Goal: Information Seeking & Learning: Learn about a topic

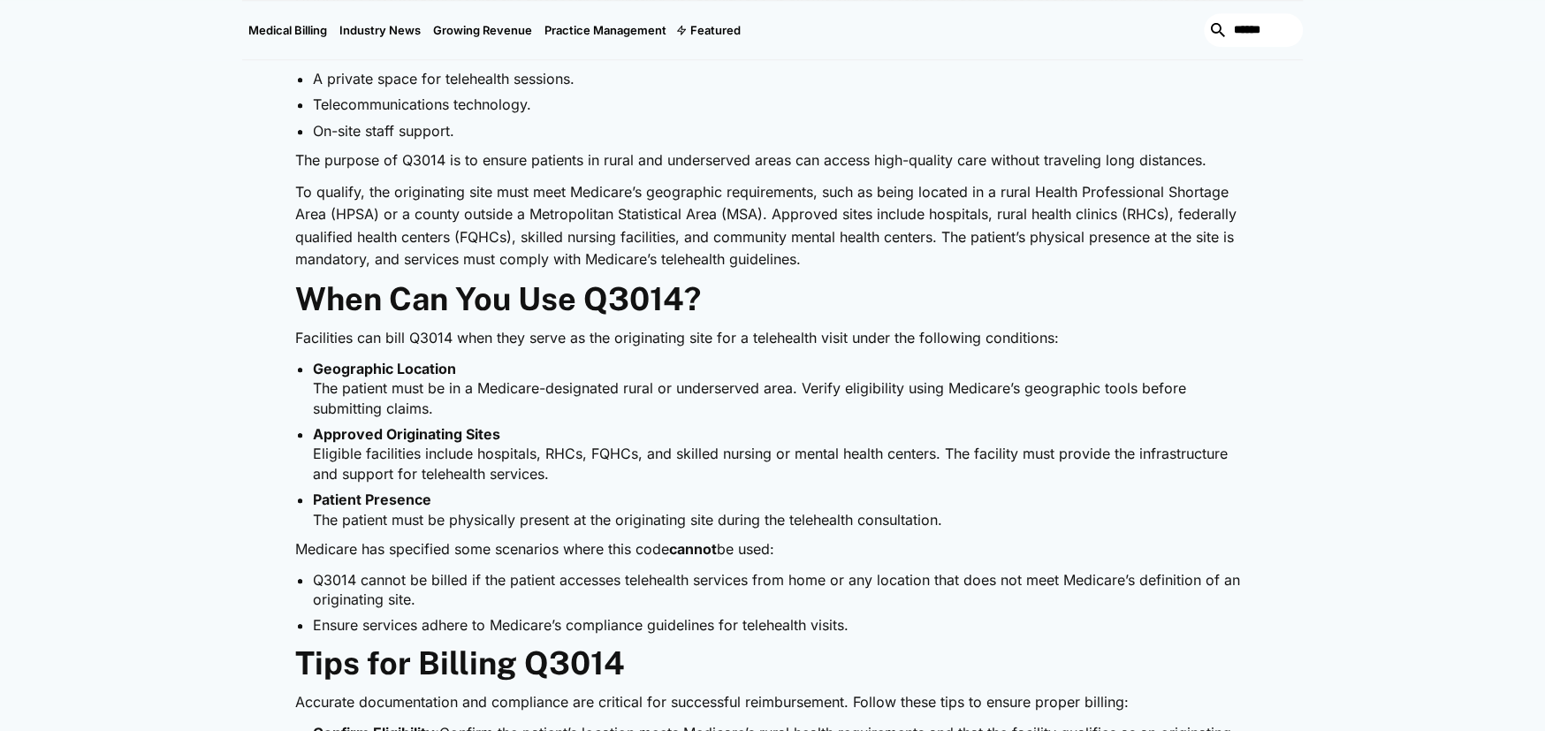
scroll to position [1061, 0]
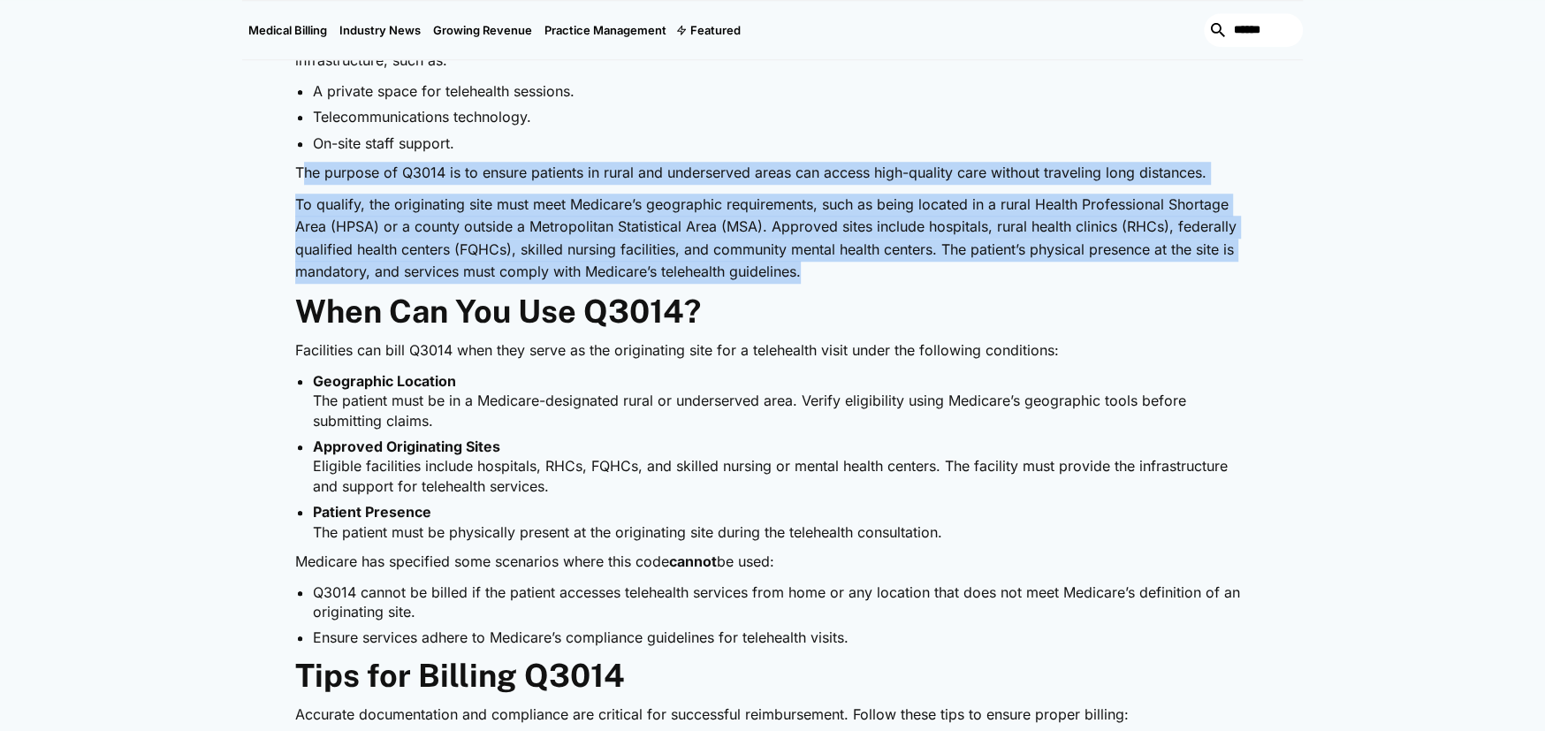
drag, startPoint x: 302, startPoint y: 171, endPoint x: 846, endPoint y: 279, distance: 554.3
click at [846, 279] on div "Telehealth is revolutionizing healthcare by increasing accessibility and conven…" at bounding box center [772, 711] width 955 height 1742
drag, startPoint x: 780, startPoint y: 214, endPoint x: 439, endPoint y: 183, distance: 342.7
click at [471, 191] on div "Telehealth is revolutionizing healthcare by increasing accessibility and conven…" at bounding box center [772, 711] width 955 height 1742
click at [304, 165] on p "The purpose of Q3014 is to ensure patients in rural and underserved areas can a…" at bounding box center [772, 173] width 955 height 23
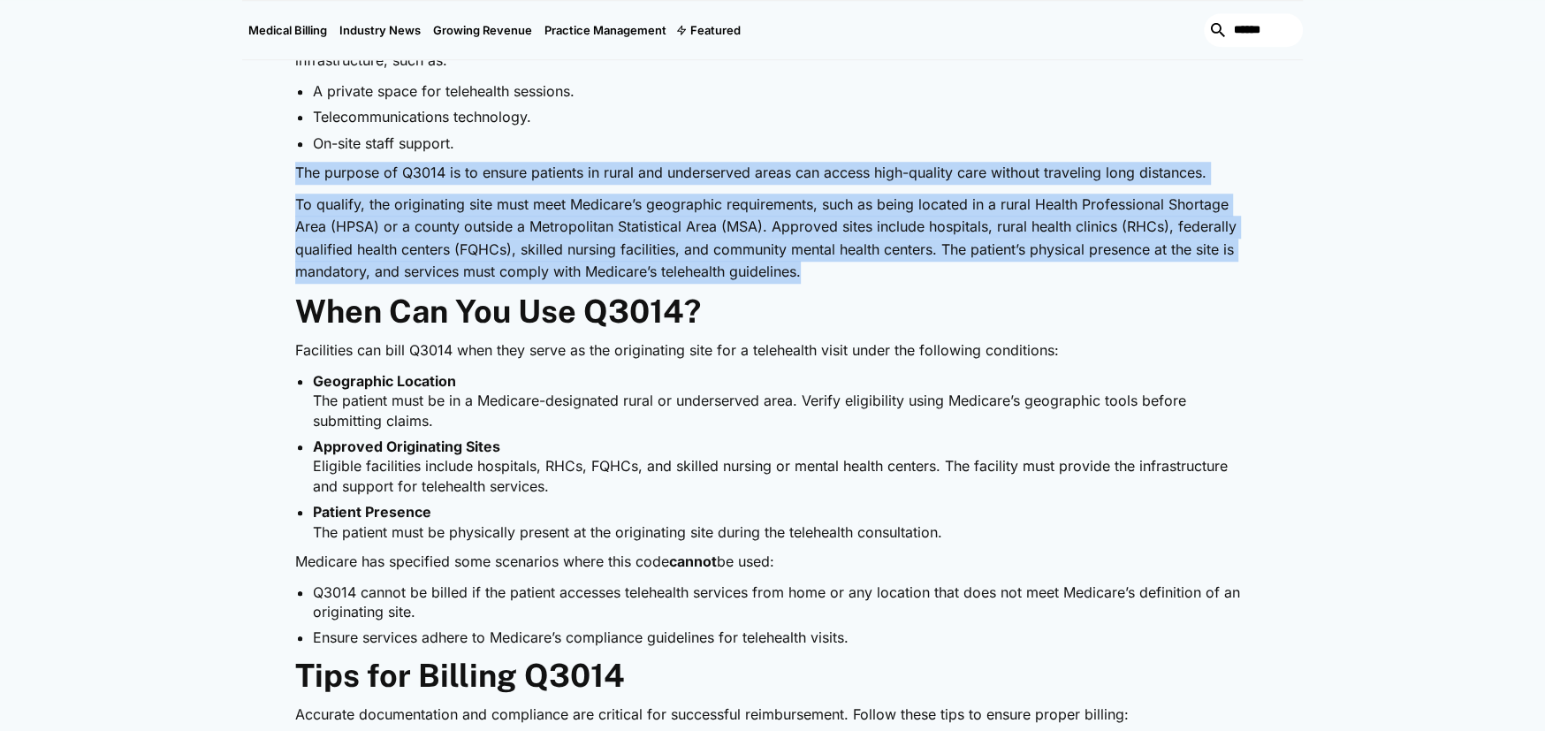
drag, startPoint x: 296, startPoint y: 168, endPoint x: 802, endPoint y: 273, distance: 516.6
click at [802, 273] on div "Telehealth is revolutionizing healthcare by increasing accessibility and conven…" at bounding box center [772, 711] width 955 height 1742
copy div "The purpose of Q3014 is to ensure patients in rural and underserved areas can a…"
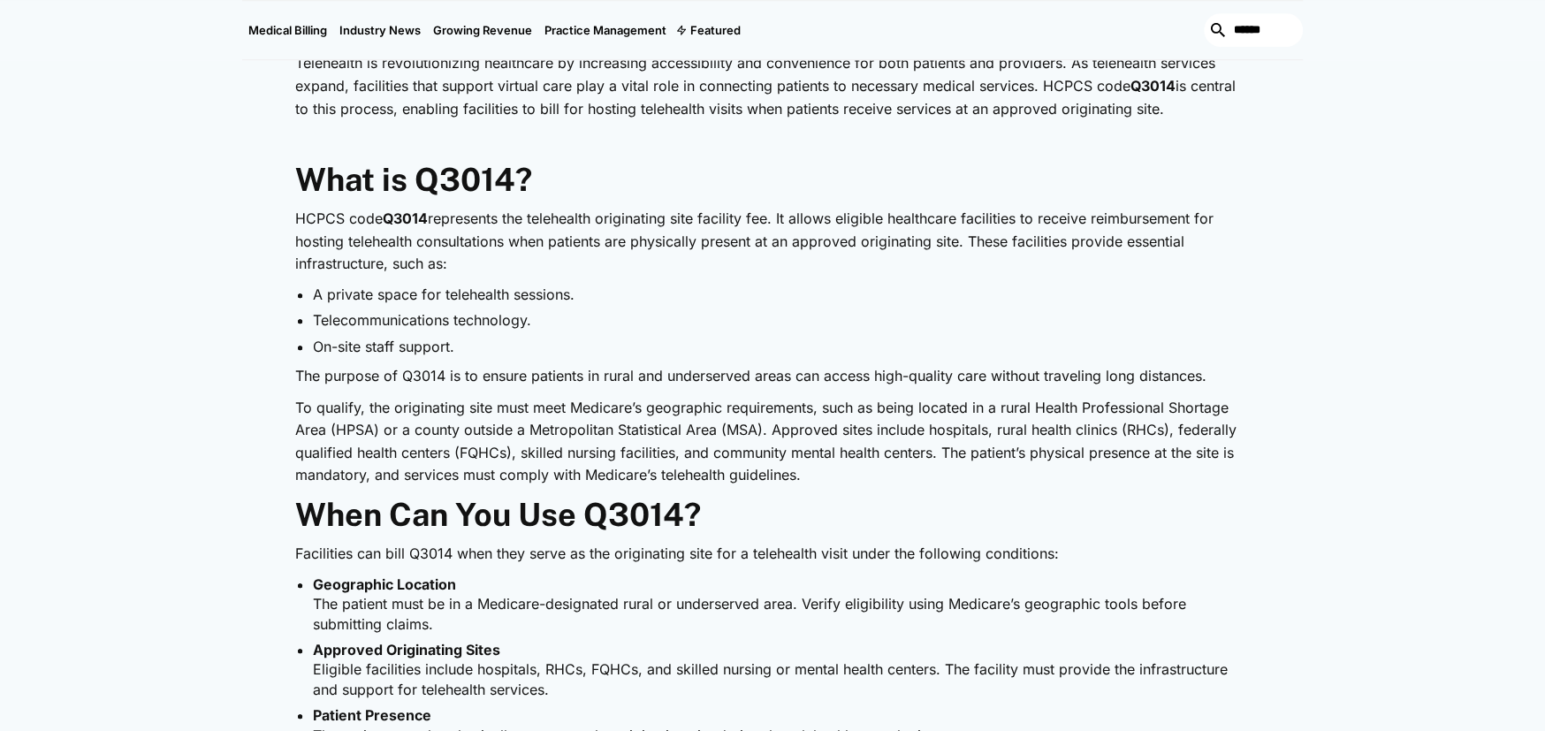
scroll to position [707, 0]
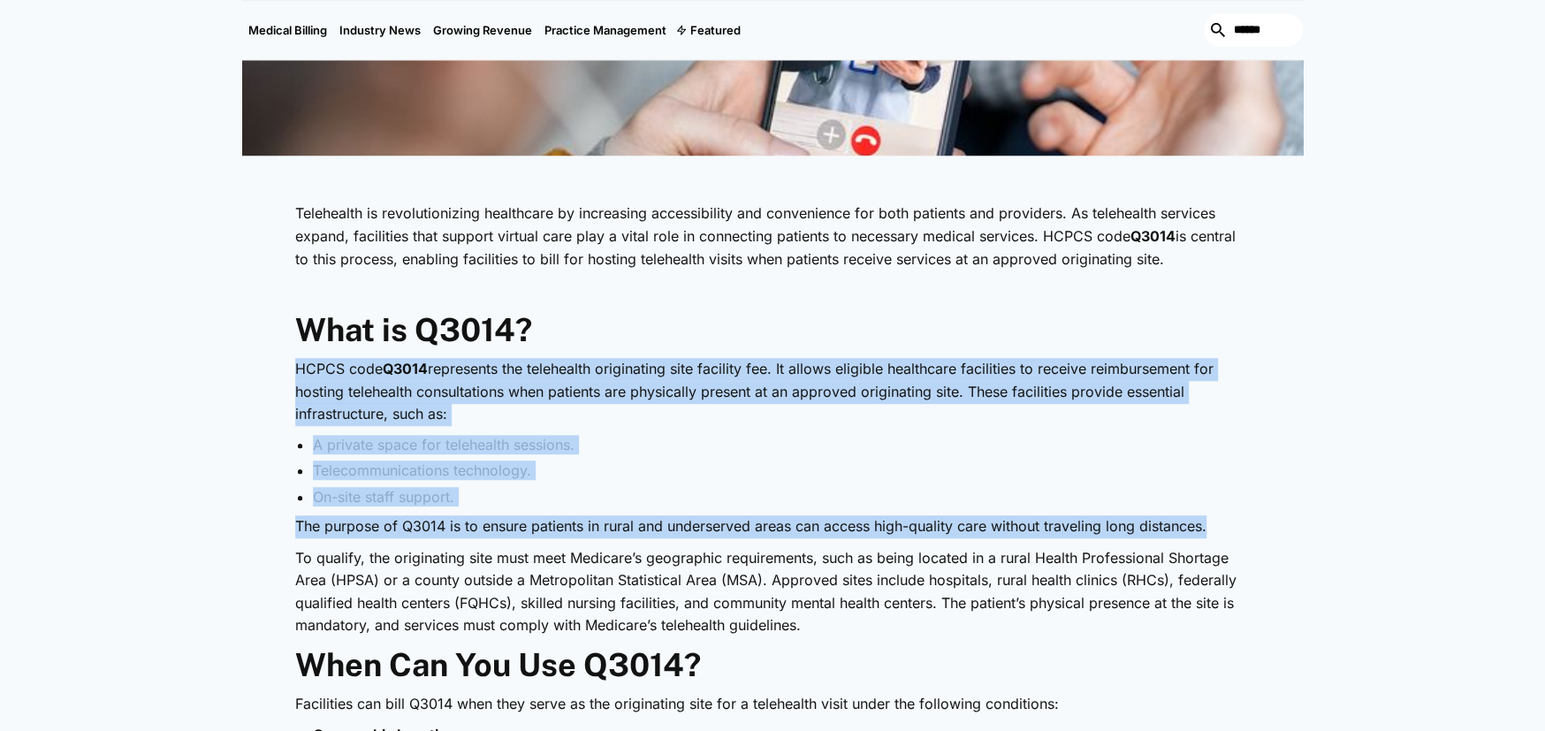
drag, startPoint x: 294, startPoint y: 365, endPoint x: 1210, endPoint y: 526, distance: 930.0
copy div "HCPCS code Q3014 represents the telehealth originating site facility fee. It al…"
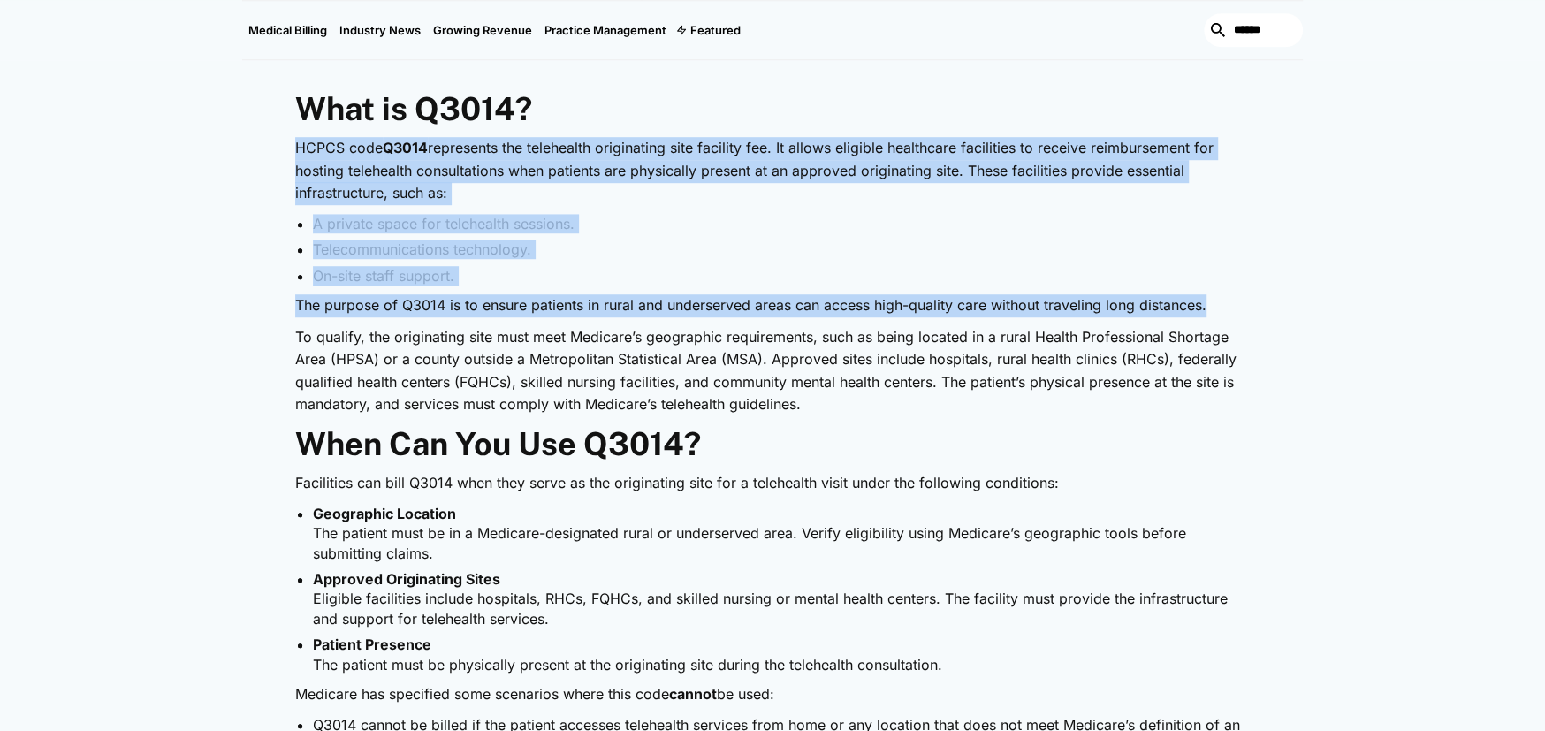
scroll to position [973, 0]
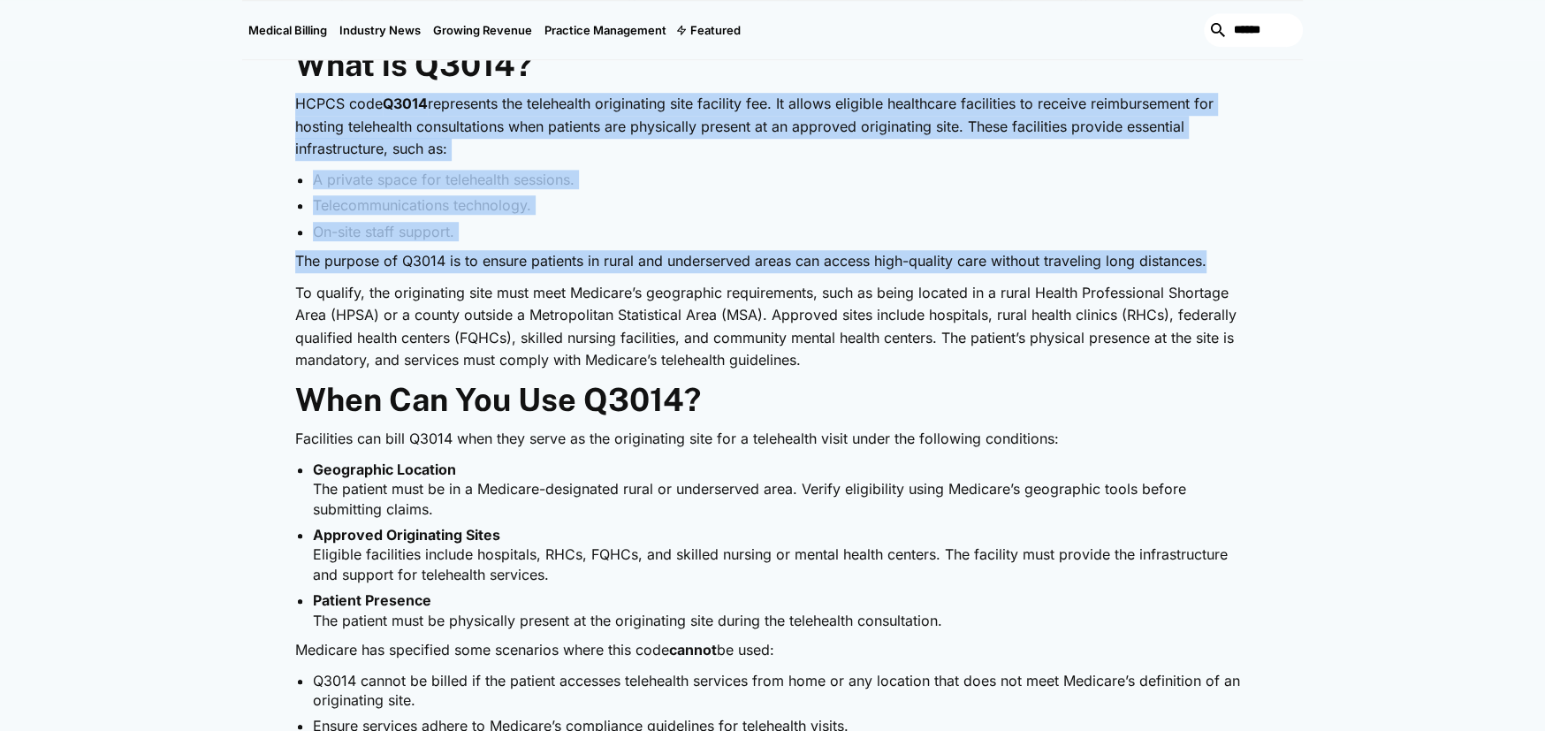
copy div "HCPCS code Q3014 represents the telehealth originating site facility fee. It al…"
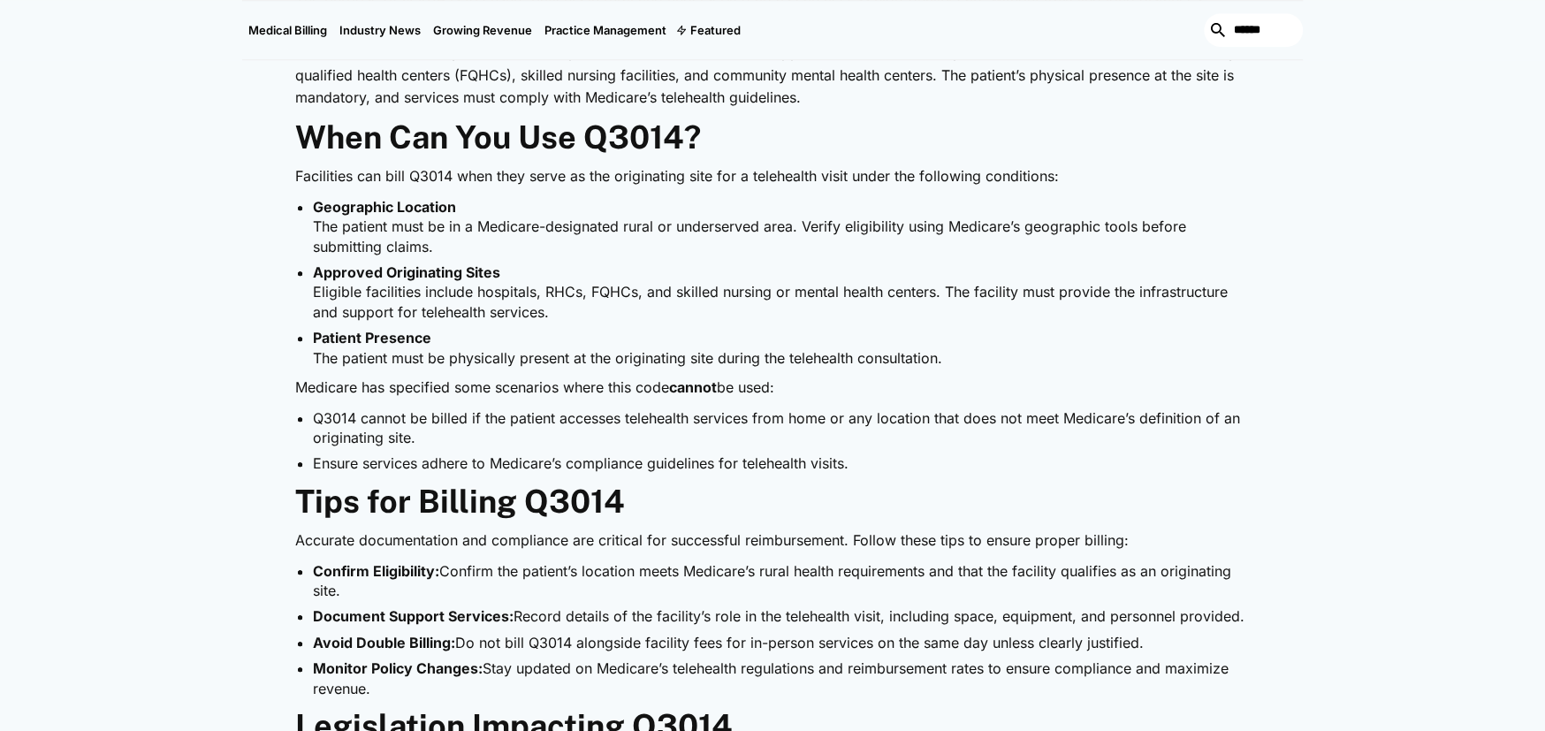
scroll to position [1238, 0]
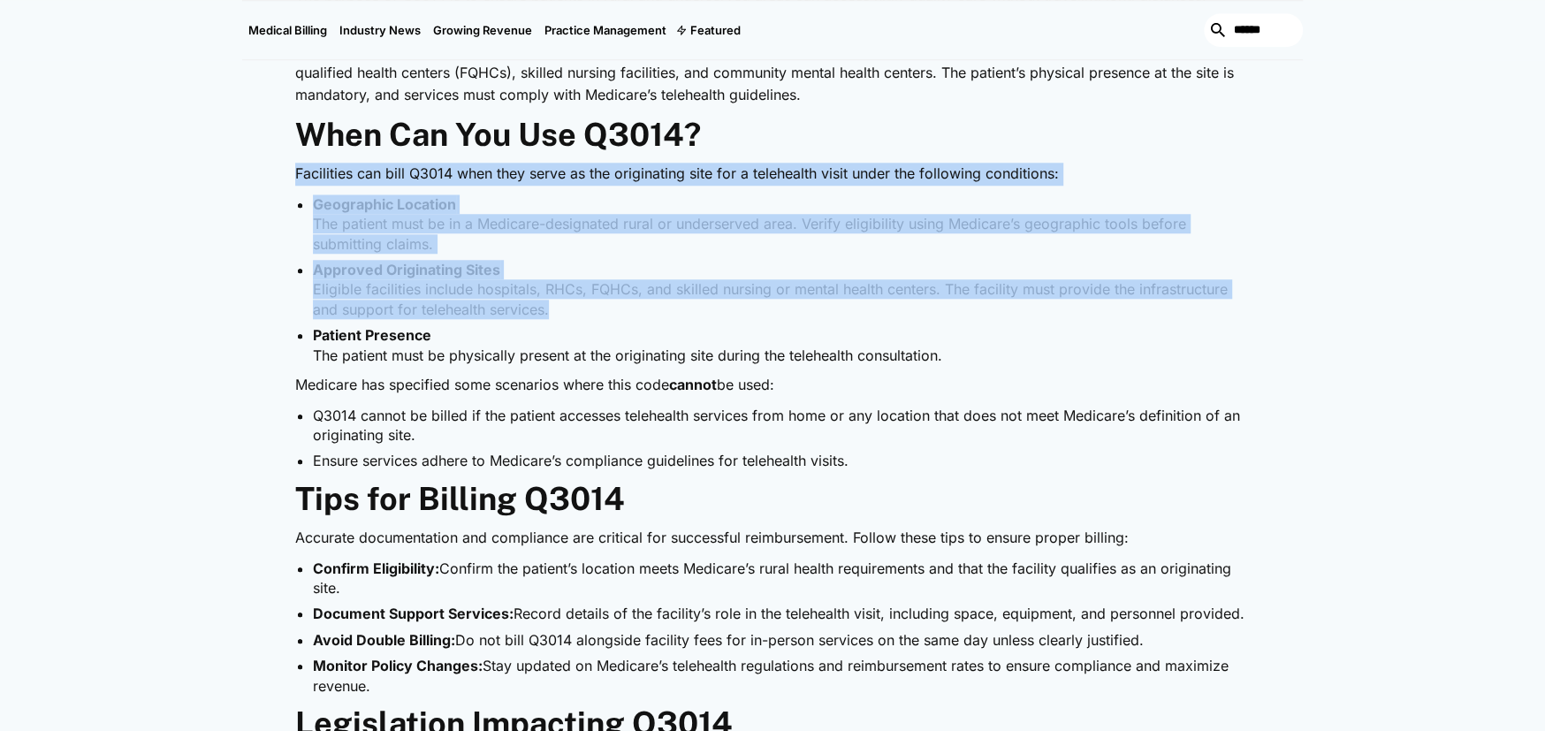
drag, startPoint x: 295, startPoint y: 172, endPoint x: 944, endPoint y: 302, distance: 661.8
click at [944, 302] on div "Telehealth is revolutionizing healthcare by increasing accessibility and conven…" at bounding box center [772, 534] width 955 height 1742
click at [455, 219] on li "Geographic Location The patient must be in a Medicare-designated rural or under…" at bounding box center [781, 224] width 937 height 59
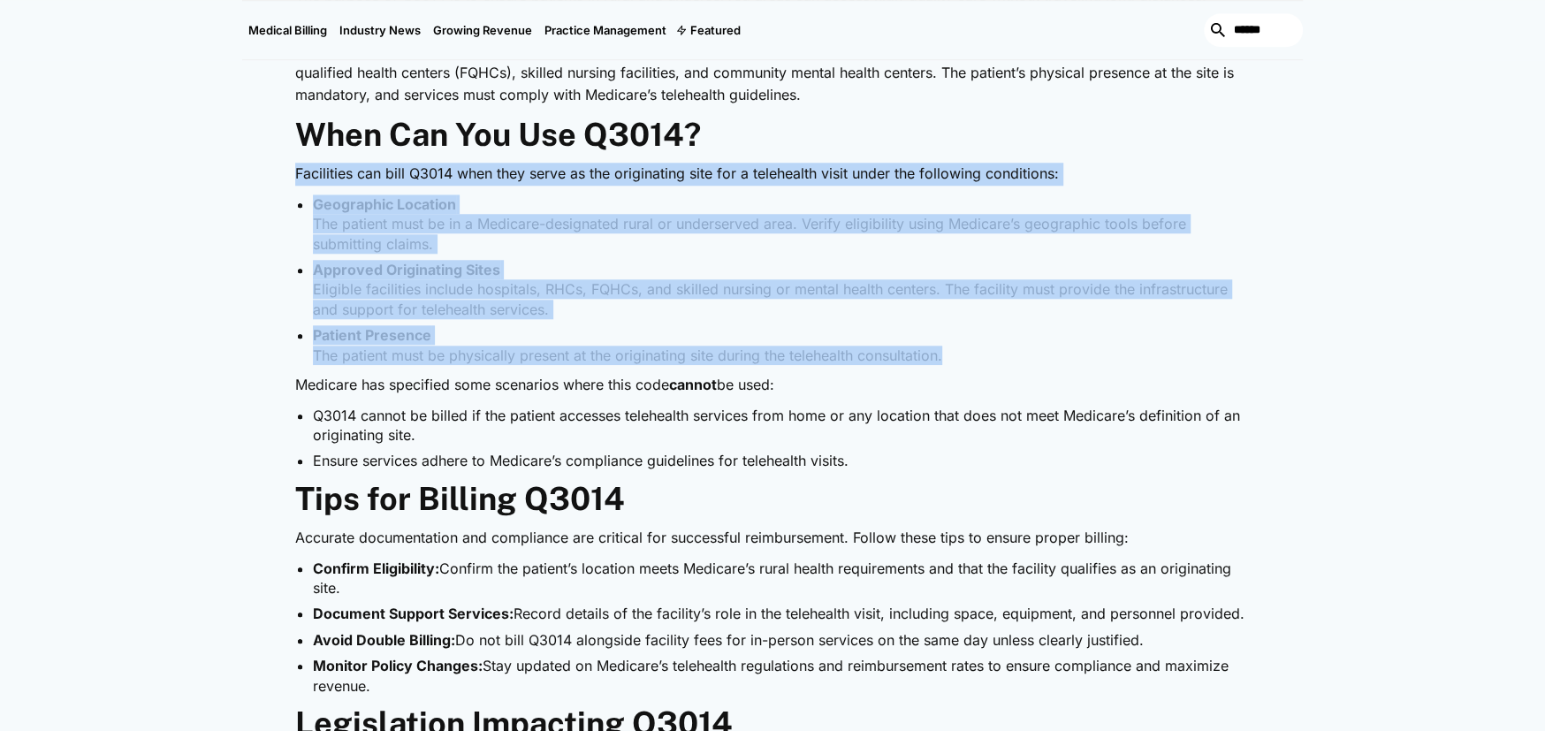
drag, startPoint x: 294, startPoint y: 173, endPoint x: 965, endPoint y: 355, distance: 695.1
click at [965, 355] on div "Telehealth is revolutionizing healthcare by increasing accessibility and conven…" at bounding box center [772, 534] width 1061 height 1742
copy div "Facilities can bill Q3014 when they serve as the originating site for a telehea…"
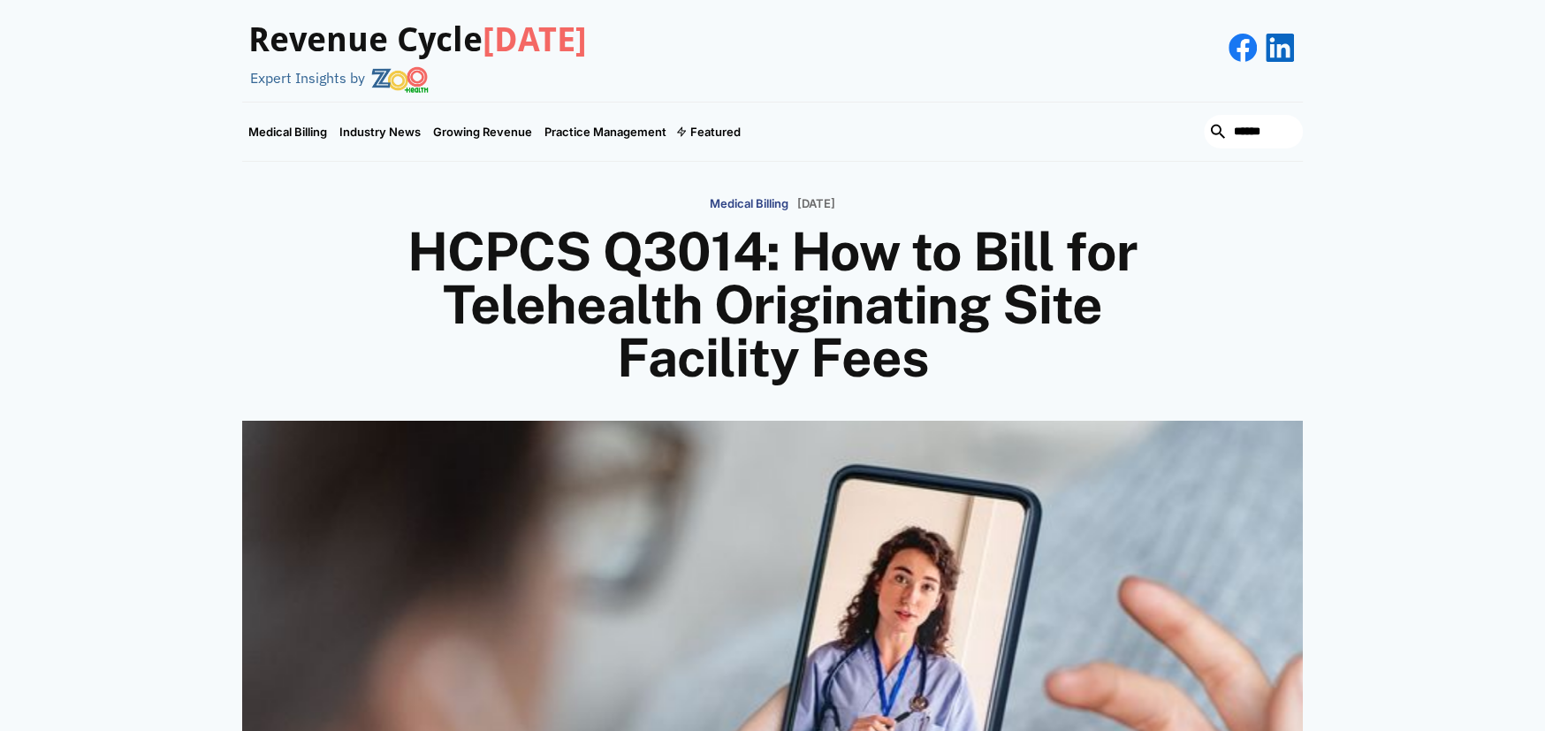
scroll to position [0, 0]
